Goal: Navigation & Orientation: Find specific page/section

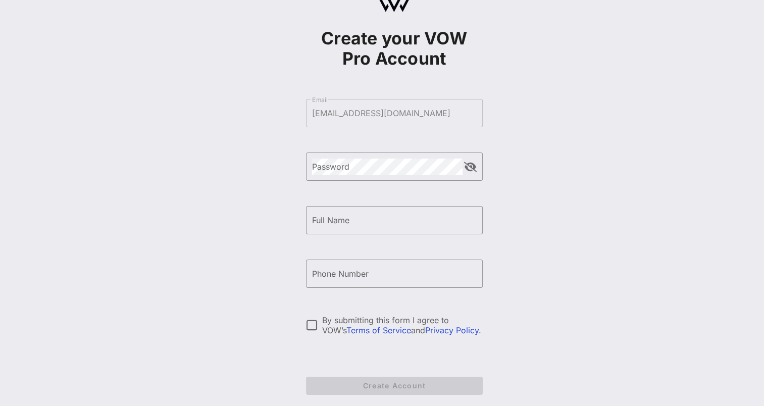
scroll to position [83, 0]
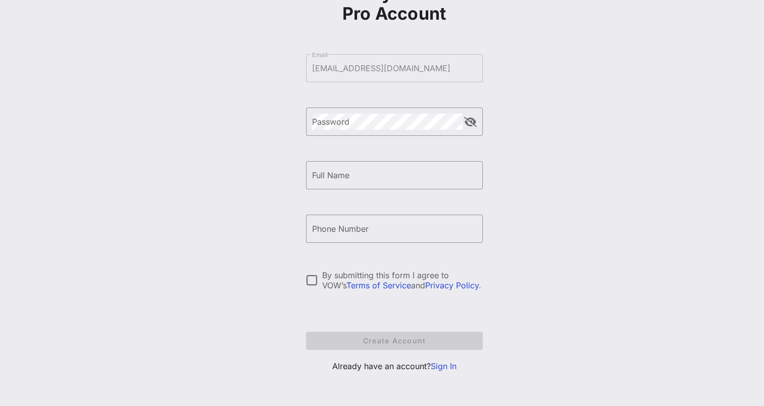
click at [439, 368] on link "Sign In" at bounding box center [444, 366] width 26 height 10
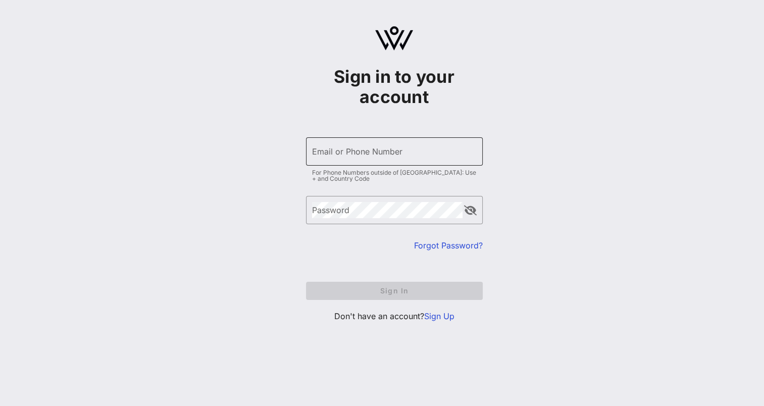
click at [339, 166] on div "​ Email or Phone Number For Phone Numbers outside of [GEOGRAPHIC_DATA]: Use + a…" at bounding box center [394, 161] width 177 height 48
click at [337, 157] on input "Email or Phone Number" at bounding box center [394, 151] width 165 height 16
type input "[EMAIL_ADDRESS][DOMAIN_NAME]"
click at [309, 210] on div "​ Password" at bounding box center [394, 210] width 177 height 28
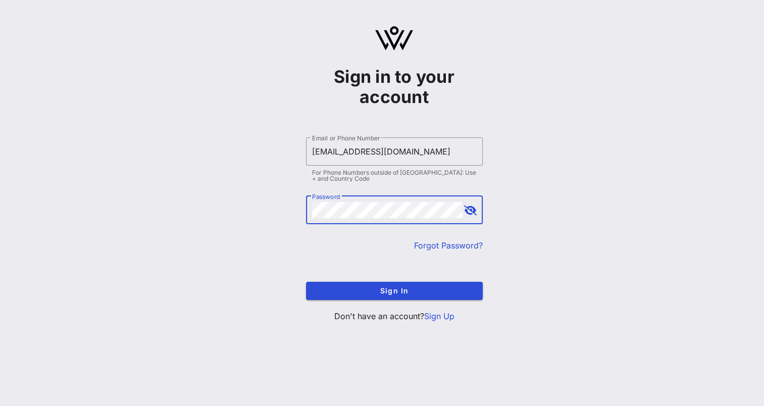
click at [306, 282] on button "Sign In" at bounding box center [394, 291] width 177 height 18
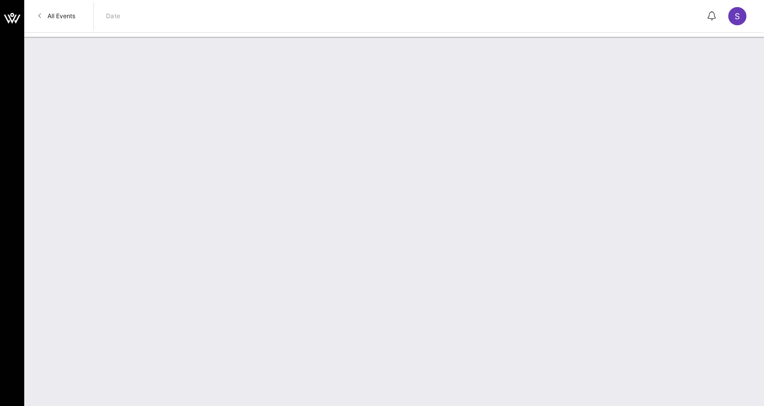
click at [74, 17] on span "All Events" at bounding box center [61, 16] width 28 height 8
